Goal: Information Seeking & Learning: Find specific fact

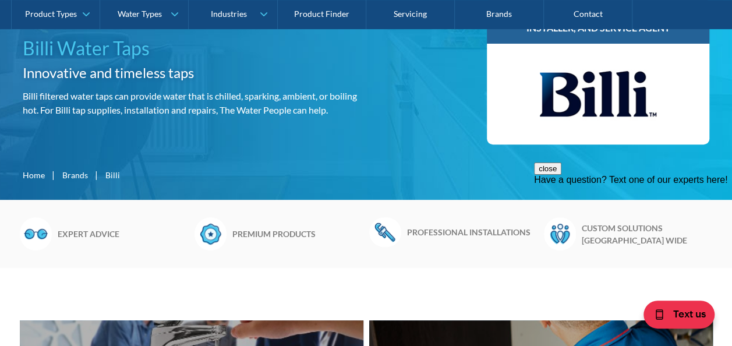
click at [187, 193] on div "Billi Water Taps Innovative and timeless taps Billi filtered water taps can pro…" at bounding box center [366, 81] width 732 height 236
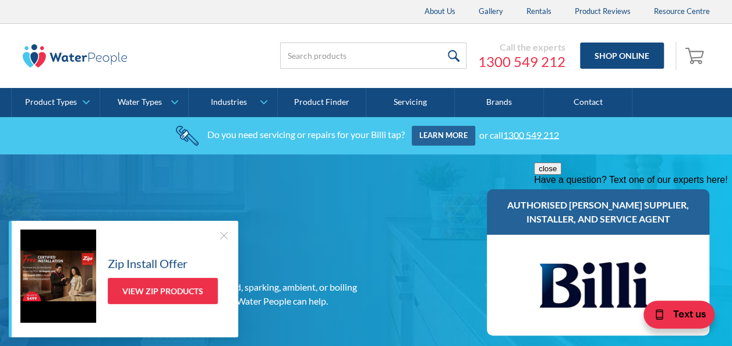
click at [402, 42] on div "Call the experts 1300 549 212 Shop Online 0 Your Cart Subtotal Pay with browser…" at bounding box center [477, 55] width 466 height 35
click at [398, 58] on input "search" at bounding box center [373, 55] width 186 height 26
type input "billi filter"
click at [441, 42] on input "submit" at bounding box center [453, 55] width 25 height 26
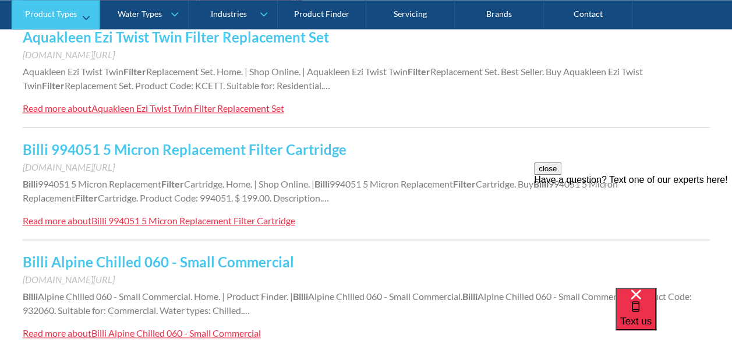
scroll to position [728, 0]
